Goal: Task Accomplishment & Management: Manage account settings

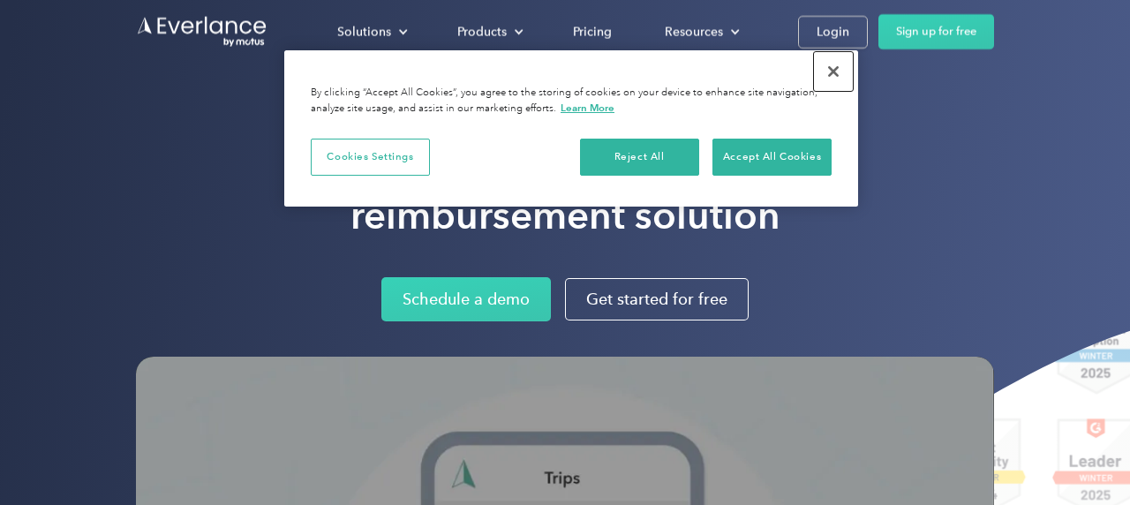
click at [836, 71] on button "Close" at bounding box center [833, 71] width 39 height 39
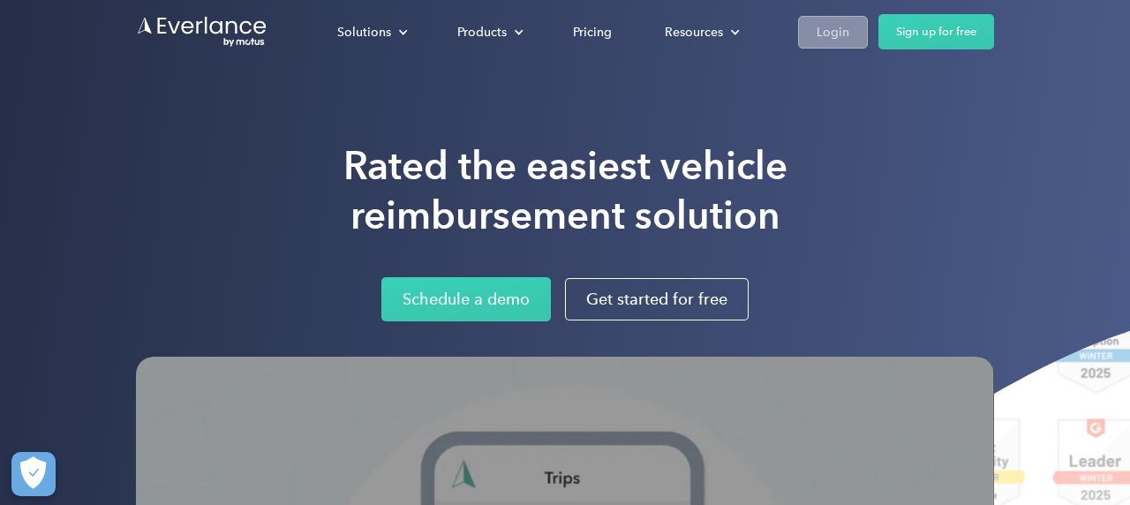
click at [837, 36] on div "Login" at bounding box center [833, 32] width 33 height 22
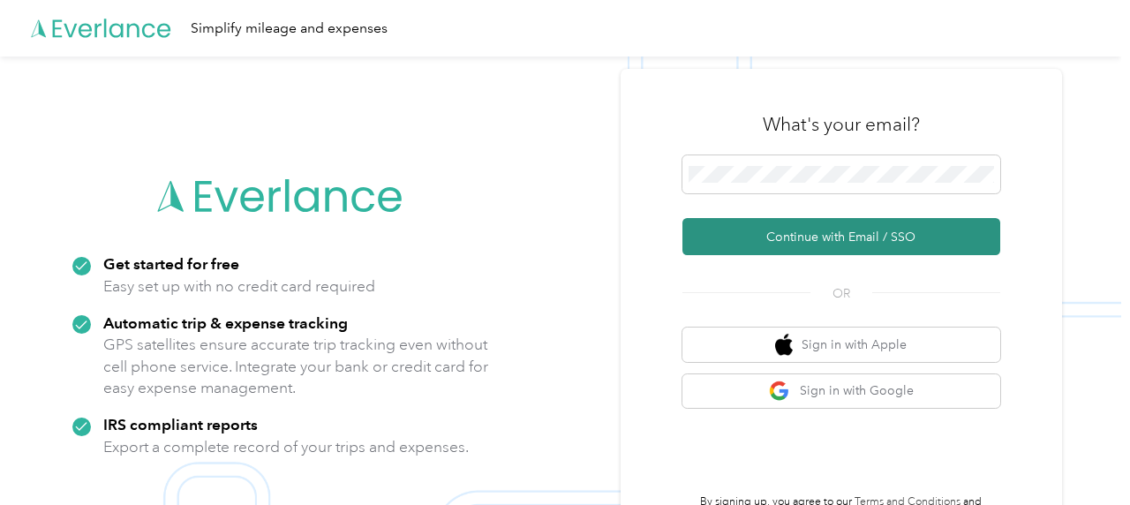
click at [923, 235] on button "Continue with Email / SSO" at bounding box center [841, 236] width 318 height 37
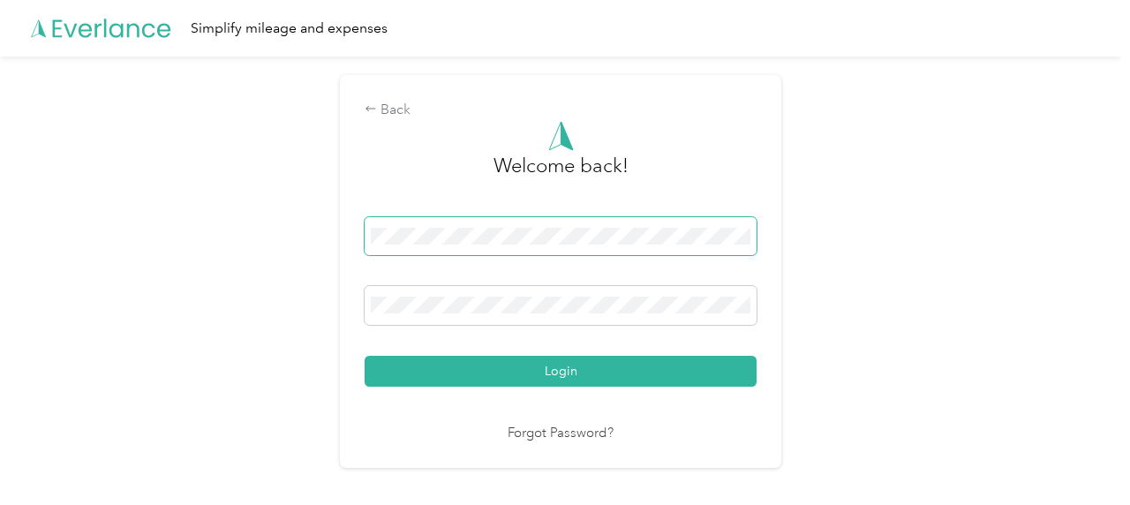
click at [915, 234] on div "Back Welcome back! Login Forgot Password?" at bounding box center [560, 278] width 1121 height 444
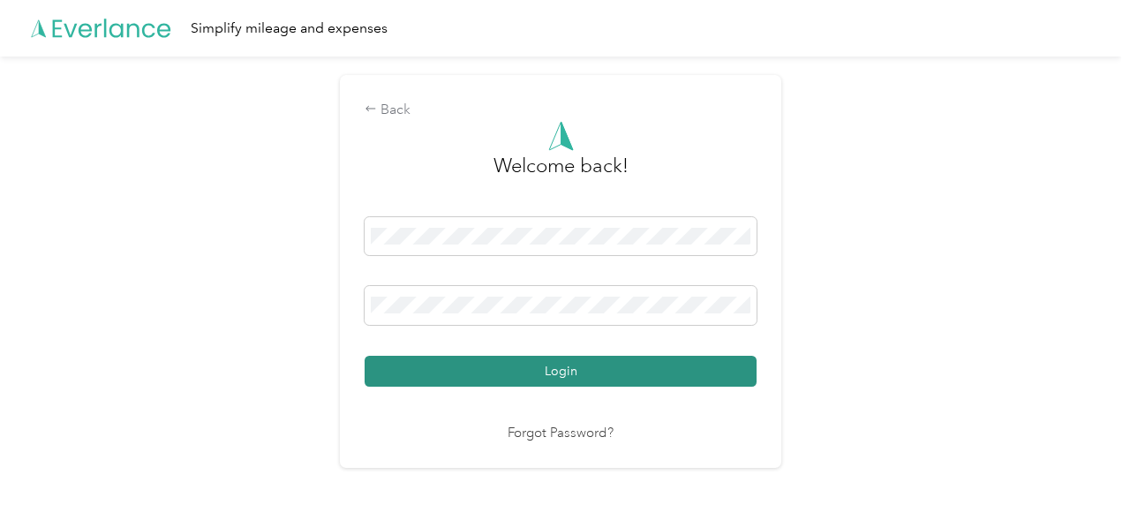
click at [652, 369] on button "Login" at bounding box center [561, 371] width 392 height 31
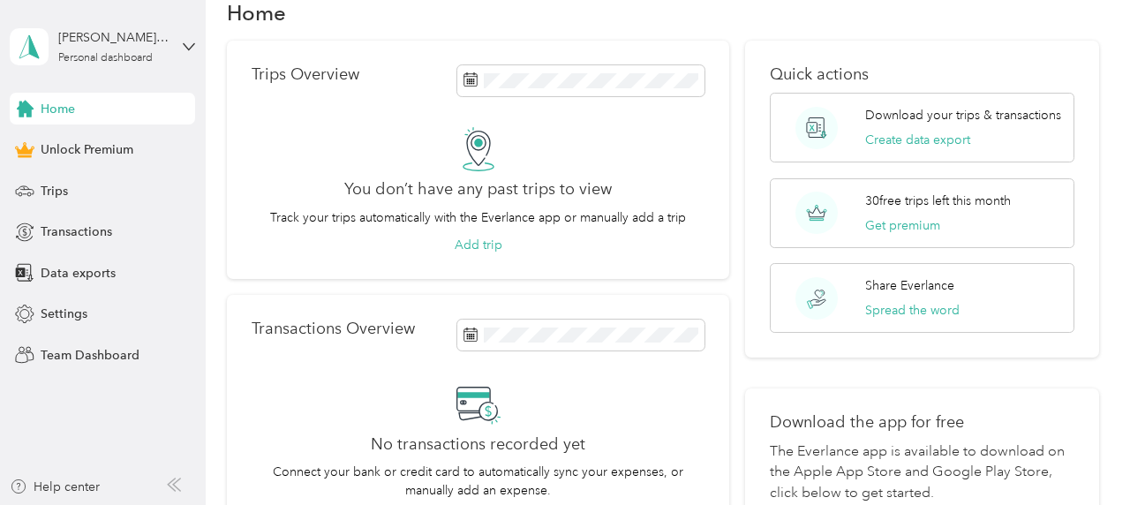
scroll to position [39, 0]
click at [172, 42] on div "michelle@aginglifecareofatlanta.com Personal dashboard" at bounding box center [102, 47] width 185 height 62
click at [87, 147] on div "Log out" at bounding box center [245, 144] width 447 height 31
